Goal: Information Seeking & Learning: Find specific fact

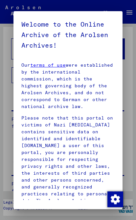
click at [15, 56] on mat-dialog-container "Welcome to the Online Archive of the Arolsen Archives! Our terms of use were es…" at bounding box center [67, 110] width 109 height 198
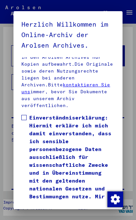
click at [87, 150] on span "Einverständniserklärung: Hiermit erkläre ich mich damit einverstanden, dass ich…" at bounding box center [71, 184] width 85 height 142
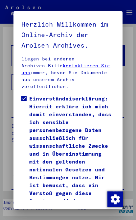
scroll to position [26, 0]
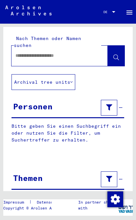
click at [63, 52] on input "text" at bounding box center [53, 55] width 76 height 7
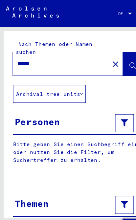
type input "******"
click at [111, 54] on button at bounding box center [116, 56] width 17 height 20
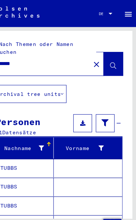
click at [35, 139] on mat-cell "STUBBS" at bounding box center [38, 147] width 52 height 16
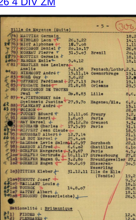
scroll to position [81, 4]
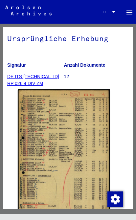
click at [131, 34] on div "2 Registrierungen von Ausländern und deutschen Verfolgten durch öffentliche Ein…" at bounding box center [67, 118] width 129 height 182
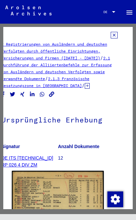
scroll to position [0, 10]
click at [114, 37] on icon at bounding box center [113, 35] width 7 height 7
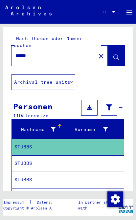
click at [48, 155] on mat-cell "STUBBS" at bounding box center [38, 163] width 52 height 16
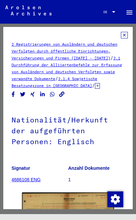
click at [124, 37] on icon at bounding box center [124, 35] width 7 height 7
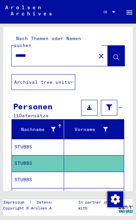
click at [46, 172] on mat-cell "STUBBS" at bounding box center [38, 179] width 52 height 16
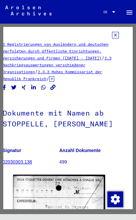
scroll to position [0, 9]
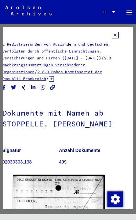
click at [116, 33] on icon at bounding box center [114, 35] width 7 height 7
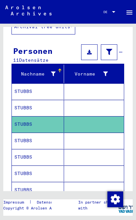
click at [51, 133] on mat-cell "STUBBS" at bounding box center [38, 140] width 52 height 16
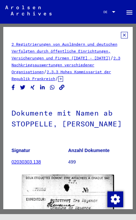
click at [124, 37] on icon at bounding box center [124, 35] width 7 height 7
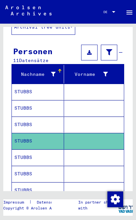
click at [50, 149] on mat-cell "STUBBS" at bounding box center [38, 157] width 52 height 16
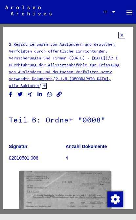
click at [124, 35] on icon at bounding box center [121, 35] width 7 height 7
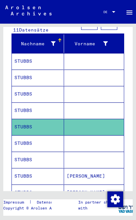
click at [52, 135] on mat-cell "STUBBS" at bounding box center [38, 143] width 52 height 16
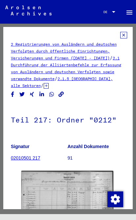
click at [124, 33] on icon at bounding box center [123, 35] width 7 height 7
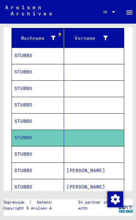
click at [86, 150] on mat-cell at bounding box center [94, 154] width 60 height 16
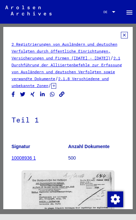
click at [124, 34] on icon at bounding box center [124, 35] width 7 height 7
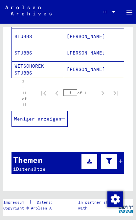
scroll to position [241, 0]
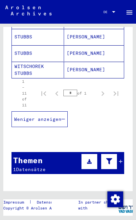
click at [116, 159] on button at bounding box center [109, 161] width 16 height 16
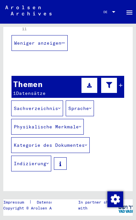
scroll to position [317, 0]
click at [129, 76] on yv-its-grid-expansion-panel "Themen 1 Datensätze Sachverzeichnis Sprache Physikalische Merkmale Kategorie de…" at bounding box center [67, 127] width 129 height 103
click at [117, 77] on button at bounding box center [109, 85] width 16 height 16
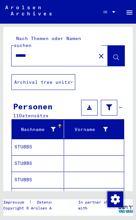
scroll to position [0, 0]
click at [32, 52] on input "******" at bounding box center [53, 55] width 76 height 7
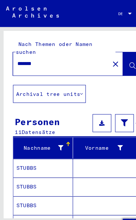
type input "*******"
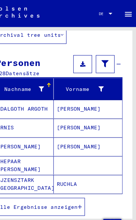
scroll to position [57, 0]
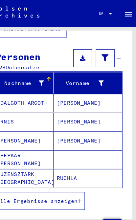
click at [85, 173] on icon "button" at bounding box center [87, 175] width 4 height 5
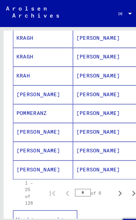
scroll to position [399, 0]
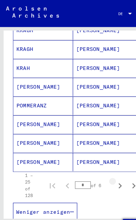
click at [102, 162] on button "Next page" at bounding box center [104, 161] width 13 height 13
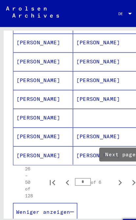
scroll to position [404, 0]
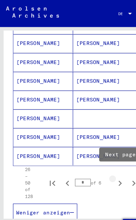
click at [104, 155] on icon "Next page" at bounding box center [104, 159] width 9 height 9
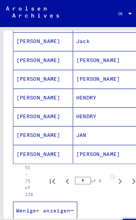
click at [107, 154] on icon "Next page" at bounding box center [104, 158] width 9 height 9
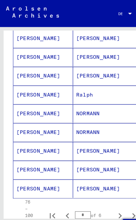
scroll to position [406, 0]
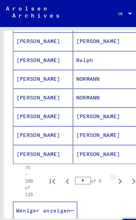
click at [106, 154] on icon "Next page" at bounding box center [104, 158] width 9 height 9
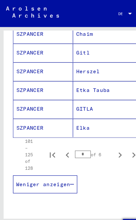
click at [100, 134] on button "Next page" at bounding box center [104, 135] width 13 height 13
type input "*"
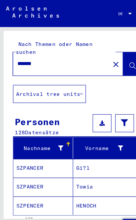
scroll to position [0, 0]
click at [98, 52] on mat-icon "close" at bounding box center [101, 56] width 8 height 8
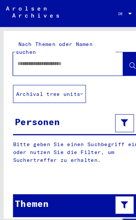
click at [78, 52] on input "text" at bounding box center [53, 55] width 76 height 7
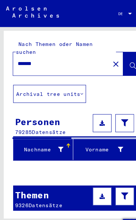
click at [39, 52] on input "*******" at bounding box center [53, 55] width 76 height 7
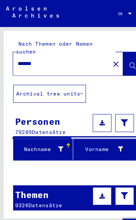
click at [16, 52] on input "*******" at bounding box center [53, 55] width 76 height 7
type input "**********"
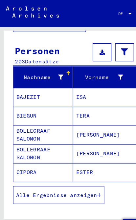
scroll to position [72, 0]
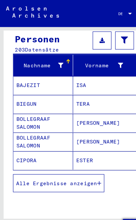
click at [82, 157] on button "Alle Ergebnisse anzeigen" at bounding box center [51, 160] width 80 height 16
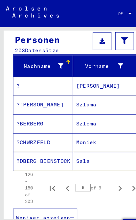
scroll to position [73, 0]
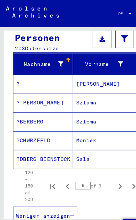
click at [70, 159] on input "*" at bounding box center [73, 162] width 14 height 7
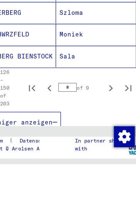
click at [66, 159] on input "*" at bounding box center [73, 162] width 14 height 7
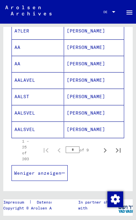
scroll to position [410, 0]
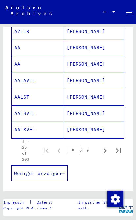
click at [106, 147] on icon "Next page" at bounding box center [104, 150] width 9 height 9
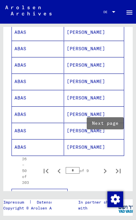
scroll to position [400, 0]
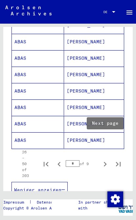
click at [103, 159] on icon "Next page" at bounding box center [104, 163] width 9 height 9
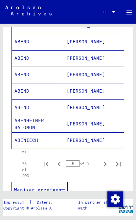
click at [103, 159] on icon "Next page" at bounding box center [104, 163] width 9 height 9
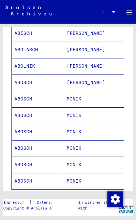
scroll to position [420, 0]
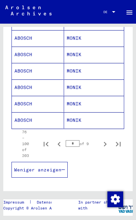
click at [108, 139] on icon "Next page" at bounding box center [104, 143] width 9 height 9
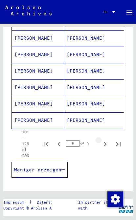
click at [109, 137] on button "Next page" at bounding box center [104, 143] width 13 height 13
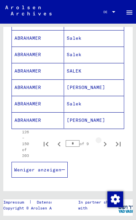
click at [108, 139] on icon "Next page" at bounding box center [104, 143] width 9 height 9
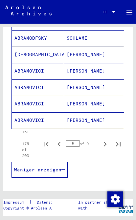
click at [111, 137] on button "Next page" at bounding box center [104, 143] width 13 height 13
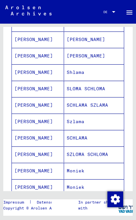
scroll to position [386, 0]
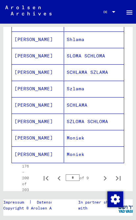
click at [104, 173] on icon "Next page" at bounding box center [104, 177] width 9 height 9
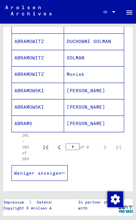
scroll to position [425, 0]
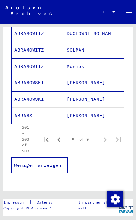
click at [62, 135] on icon "Previous page" at bounding box center [58, 139] width 9 height 9
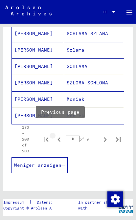
click at [65, 134] on button "Previous page" at bounding box center [58, 138] width 13 height 13
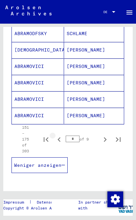
click at [61, 136] on icon "Previous page" at bounding box center [58, 139] width 9 height 9
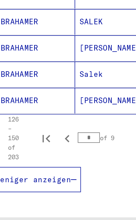
scroll to position [420, 0]
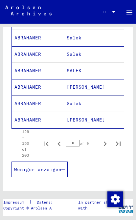
click at [62, 140] on icon "Previous page" at bounding box center [58, 143] width 9 height 9
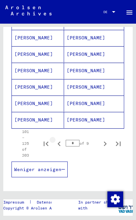
click at [62, 140] on icon "Previous page" at bounding box center [58, 143] width 9 height 9
type input "*"
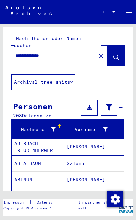
scroll to position [0, 0]
click at [50, 52] on input "**********" at bounding box center [53, 55] width 76 height 7
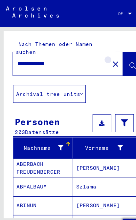
click at [101, 52] on mat-icon "close" at bounding box center [101, 56] width 8 height 8
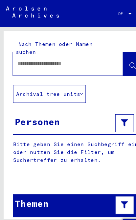
click at [118, 19] on link "DE DE" at bounding box center [109, 12] width 29 height 16
click at [27, 52] on input "text" at bounding box center [53, 55] width 76 height 7
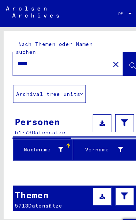
click at [33, 52] on input "*****" at bounding box center [53, 55] width 76 height 7
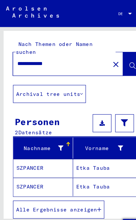
click at [45, 39] on mat-label "Nach Themen oder Namen suchen" at bounding box center [47, 41] width 67 height 13
click at [44, 52] on input "**********" at bounding box center [53, 55] width 76 height 7
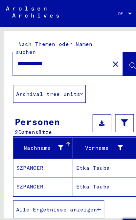
type input "**********"
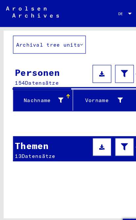
scroll to position [70, 0]
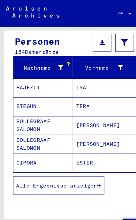
click at [88, 160] on icon "button" at bounding box center [87, 162] width 4 height 5
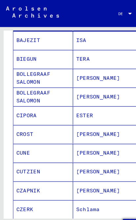
scroll to position [69, 0]
